Goal: Information Seeking & Learning: Find specific page/section

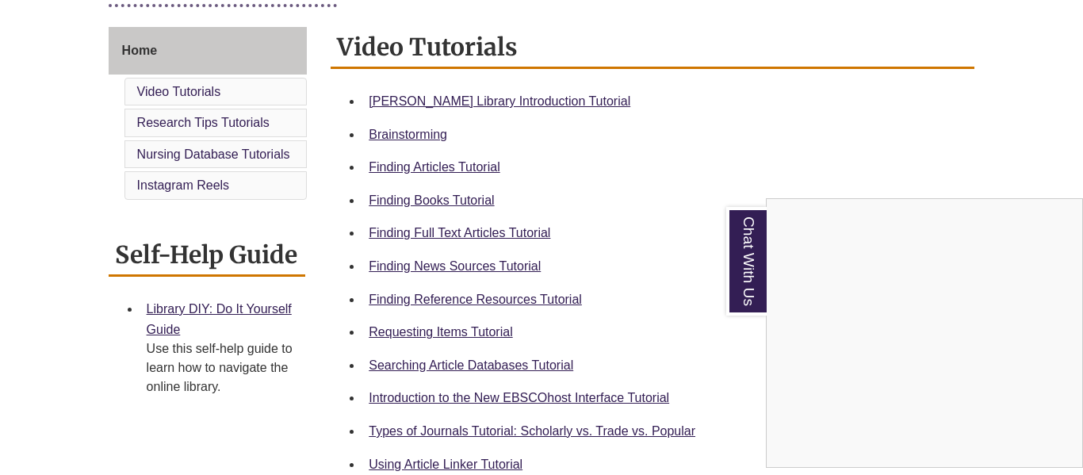
scroll to position [421, 0]
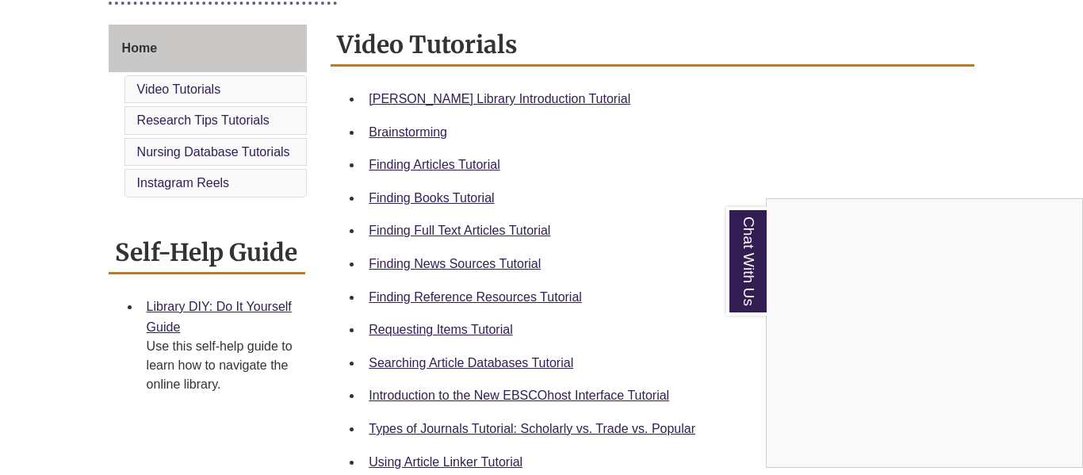
click at [501, 300] on div "Chat With Us" at bounding box center [541, 237] width 1083 height 475
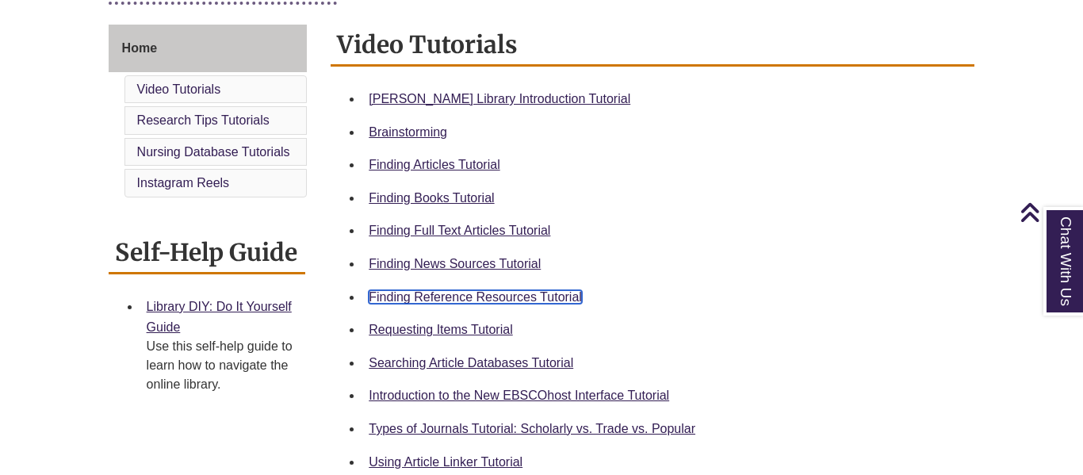
click at [501, 300] on link "Finding Reference Resources Tutorial" at bounding box center [475, 296] width 213 height 13
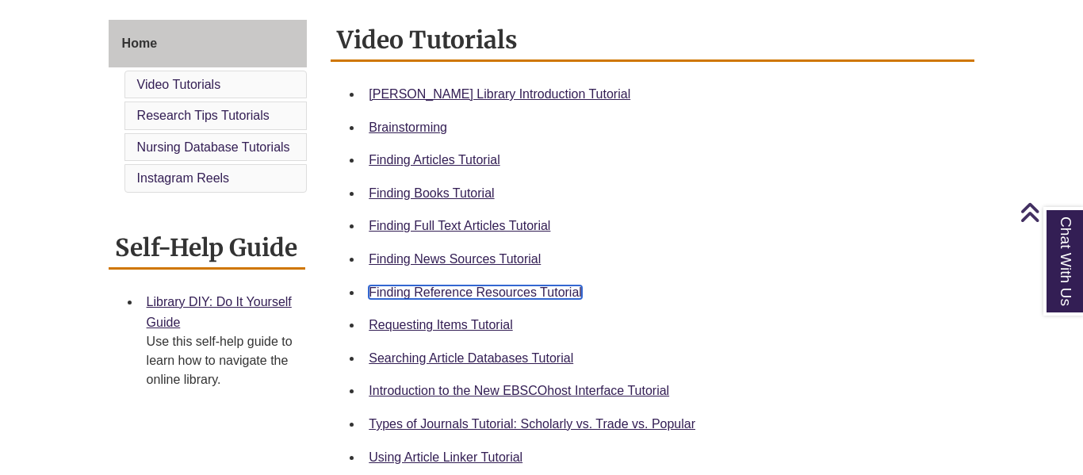
scroll to position [431, 0]
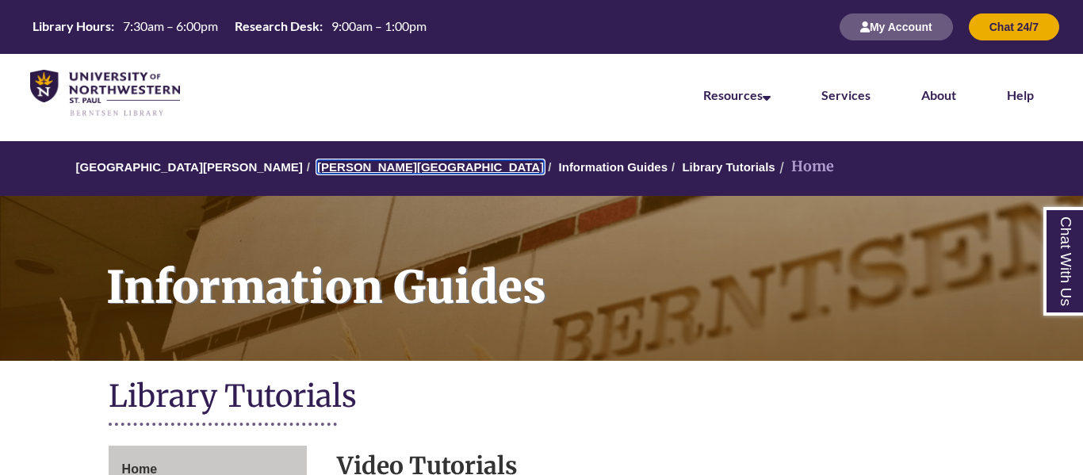
click at [350, 168] on link "[PERSON_NAME][GEOGRAPHIC_DATA]" at bounding box center [430, 166] width 227 height 13
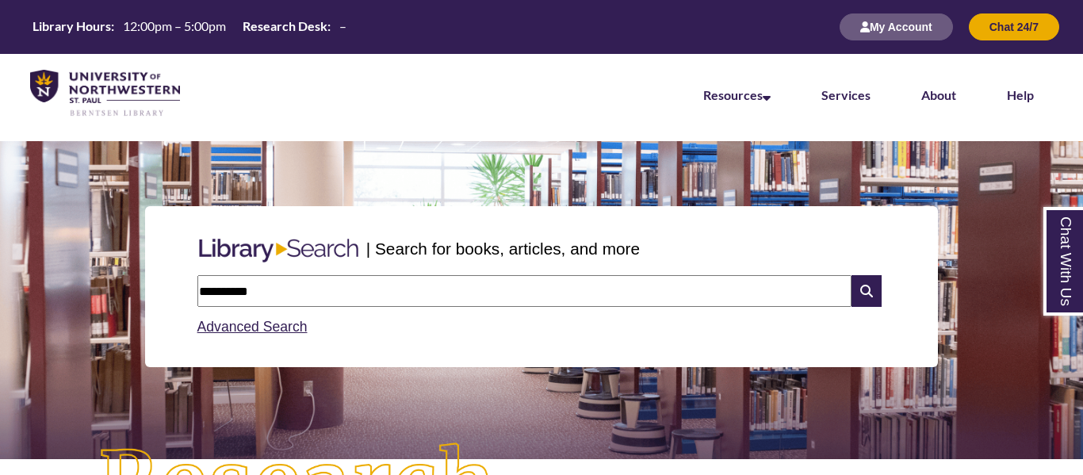
type input "**********"
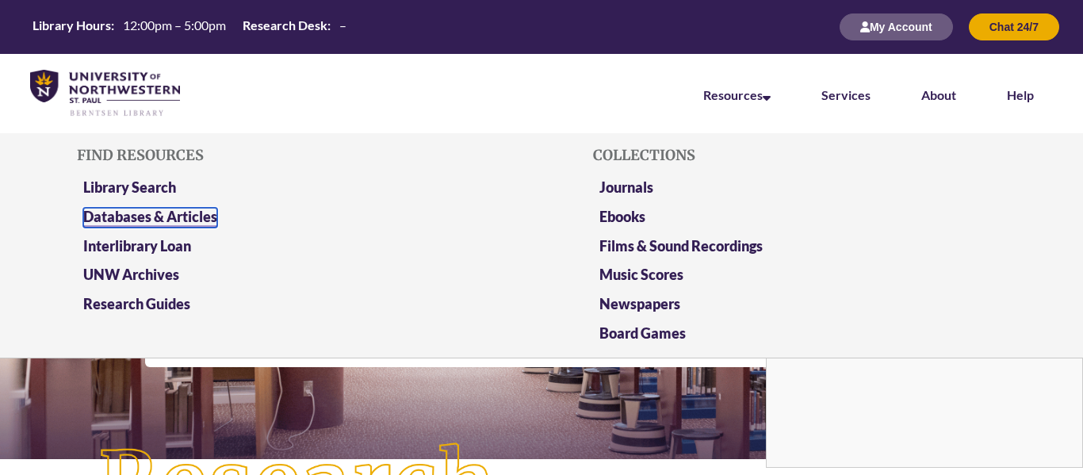
click at [189, 223] on link "Databases & Articles" at bounding box center [150, 218] width 134 height 20
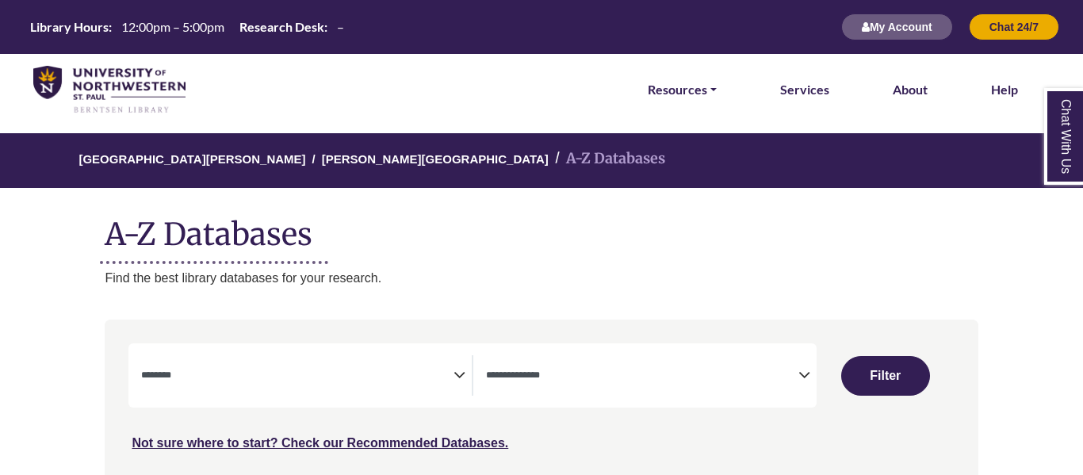
select select "Database Subject Filter"
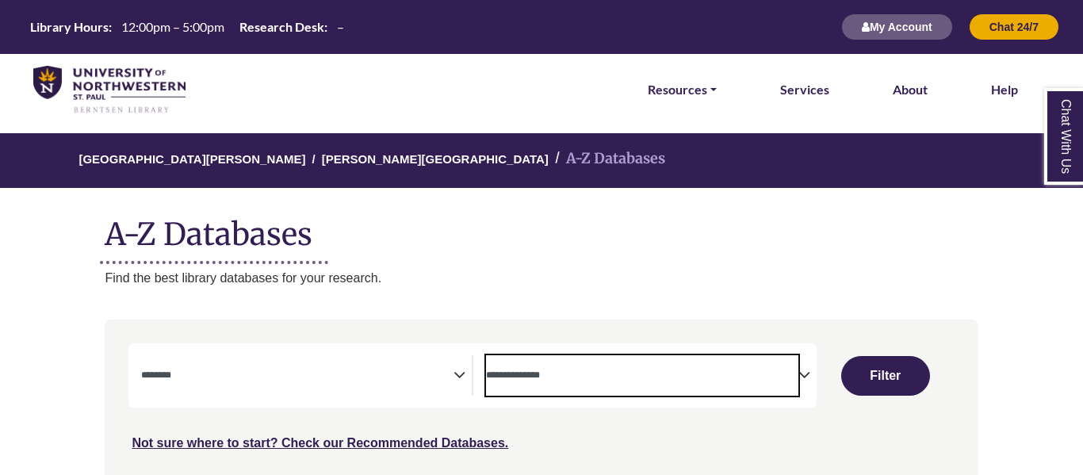
click at [550, 383] on textarea "Search" at bounding box center [642, 376] width 312 height 13
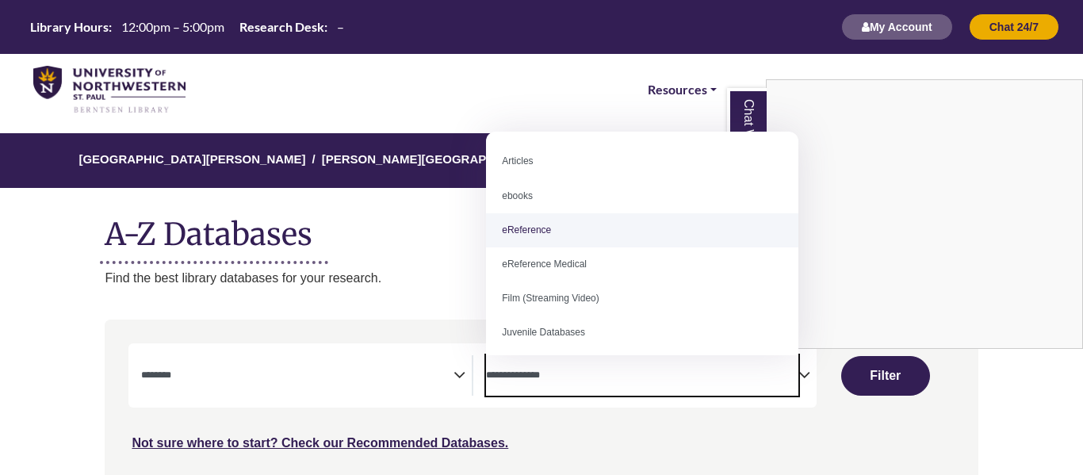
select select "*****"
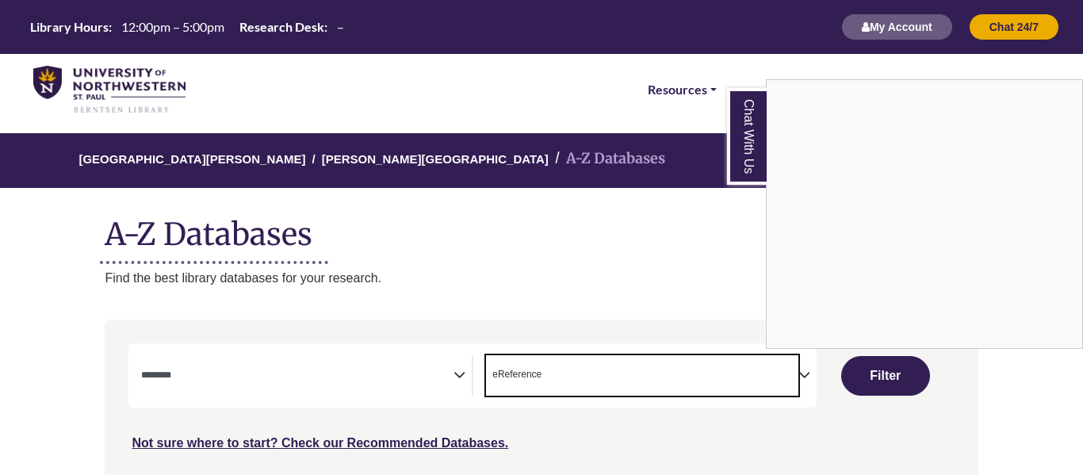
click at [568, 381] on div "Chat With Us" at bounding box center [541, 237] width 1083 height 475
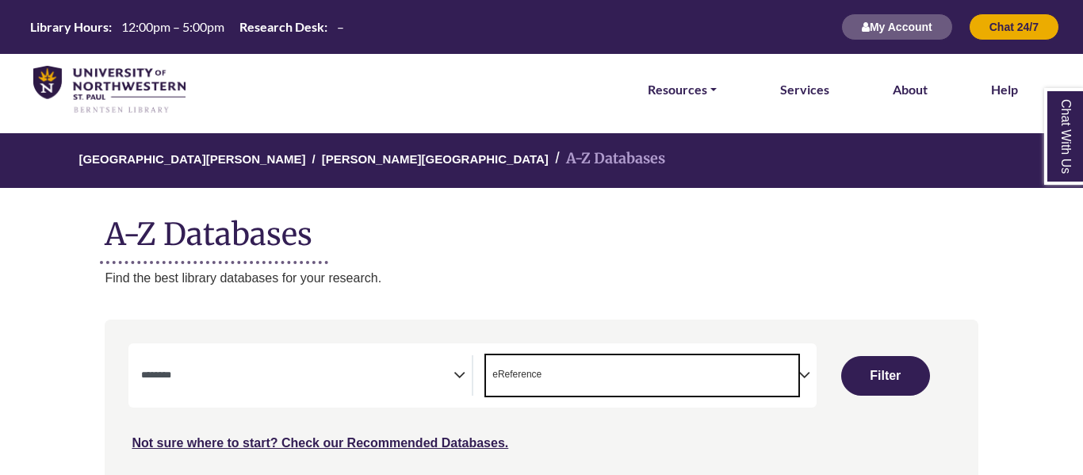
click at [702, 365] on span "× eReference" at bounding box center [642, 375] width 312 height 40
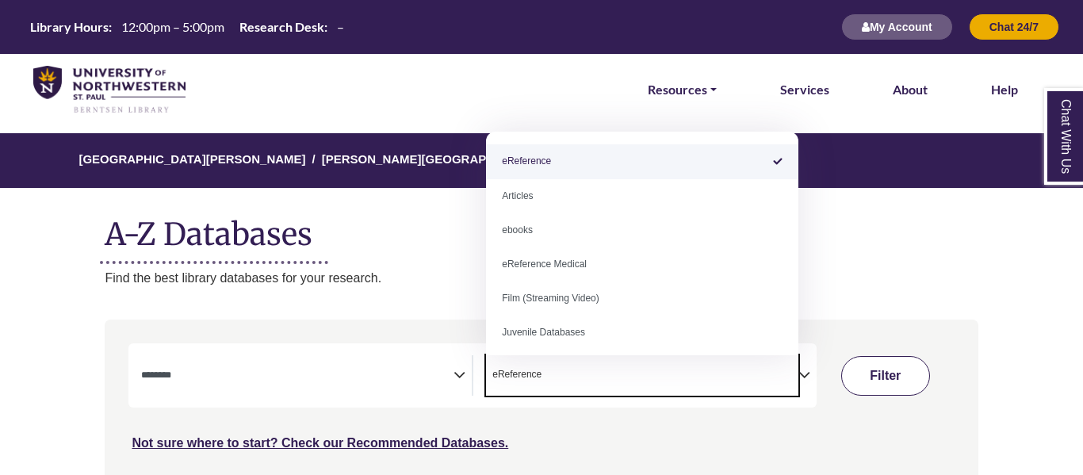
click at [851, 388] on button "Filter" at bounding box center [885, 376] width 89 height 40
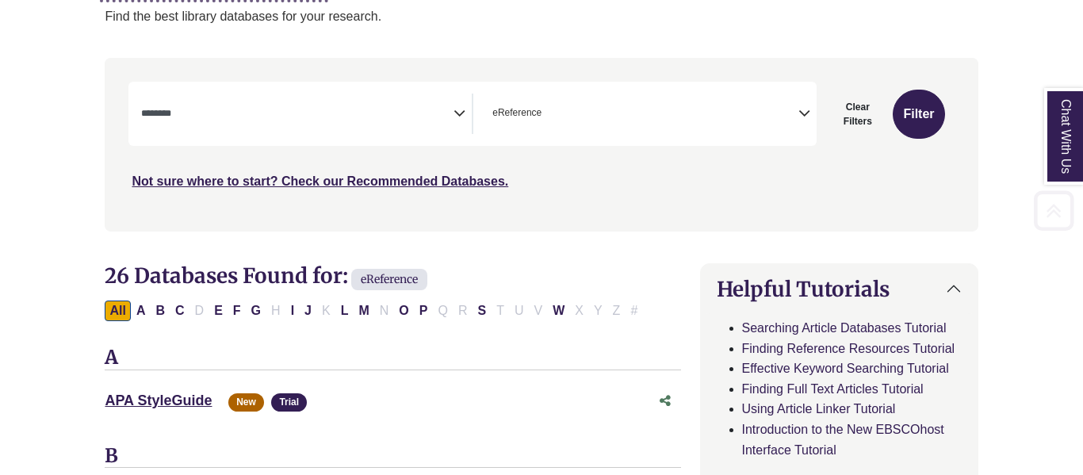
scroll to position [267, 0]
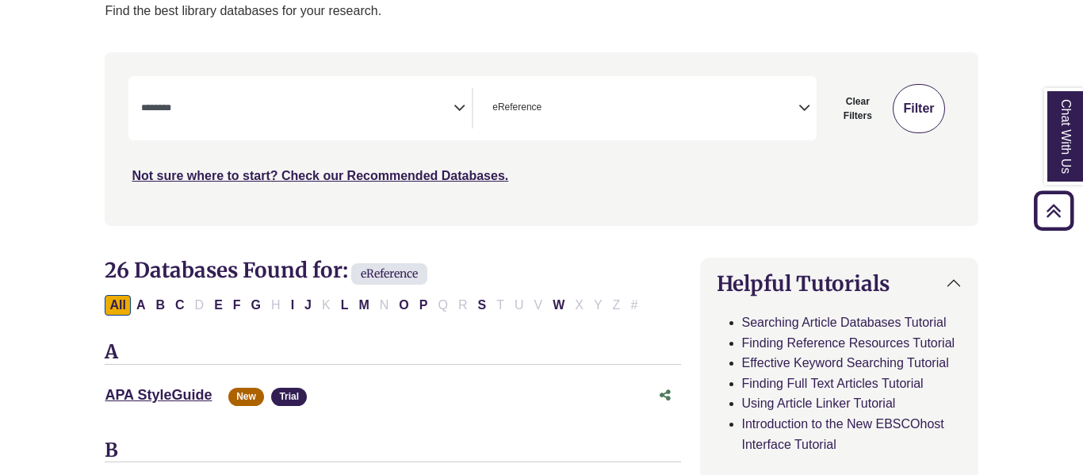
click at [917, 103] on button "Filter" at bounding box center [919, 108] width 52 height 49
select select "Database Subject Filter"
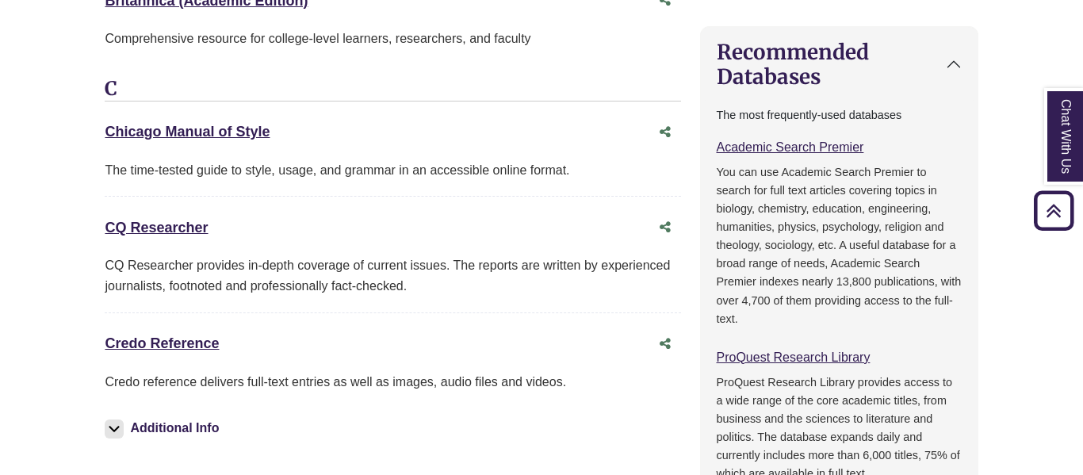
scroll to position [762, 0]
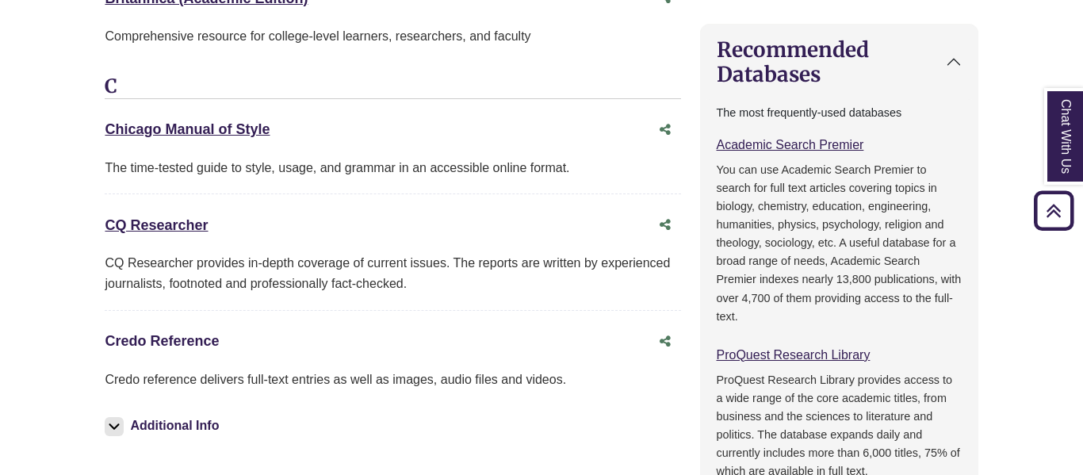
click at [197, 340] on link "Credo Reference This link opens in a new window" at bounding box center [162, 341] width 114 height 16
